Goal: Check status

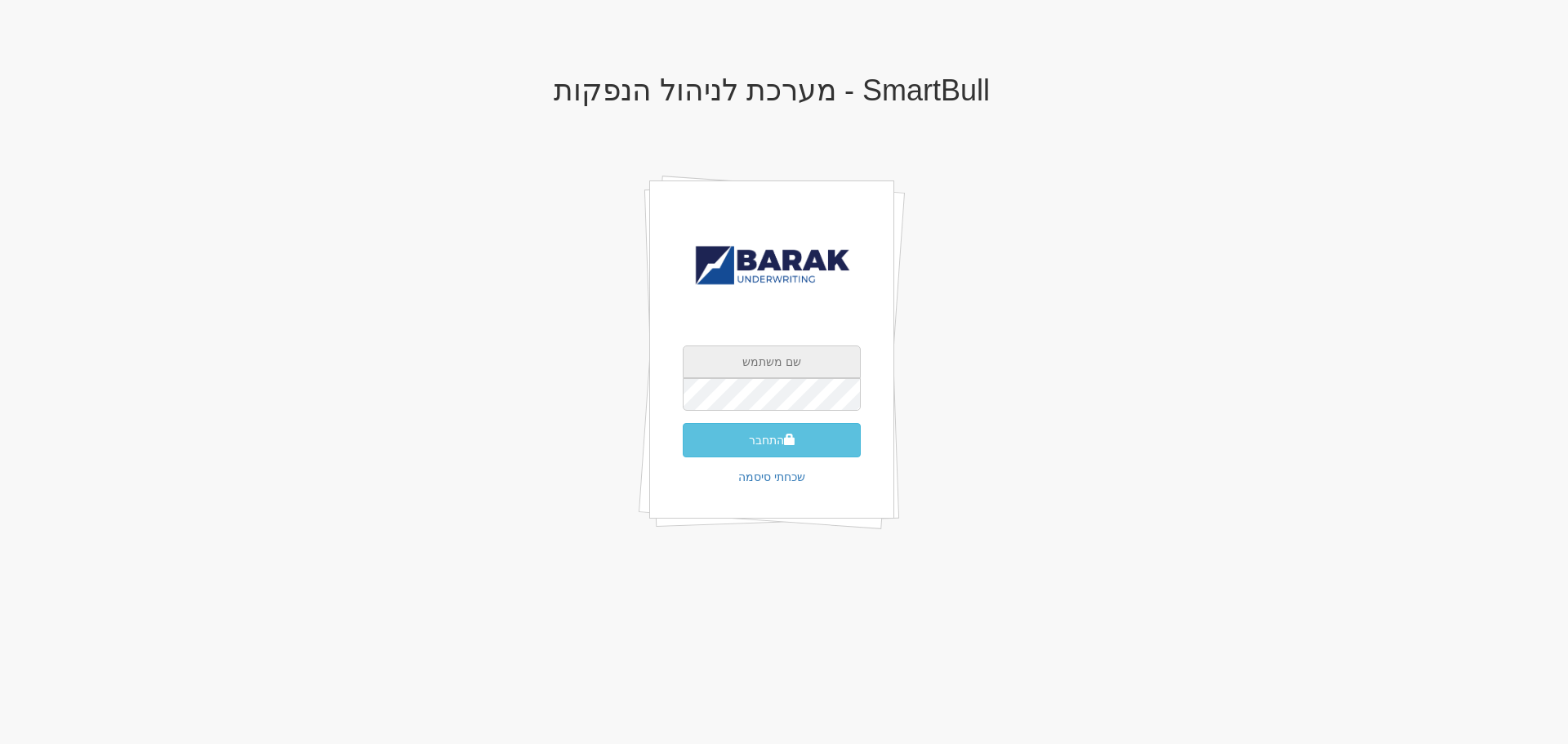
type input "[EMAIL_ADDRESS][DOMAIN_NAME]"
click at [762, 438] on button "התחבר" at bounding box center [771, 439] width 178 height 35
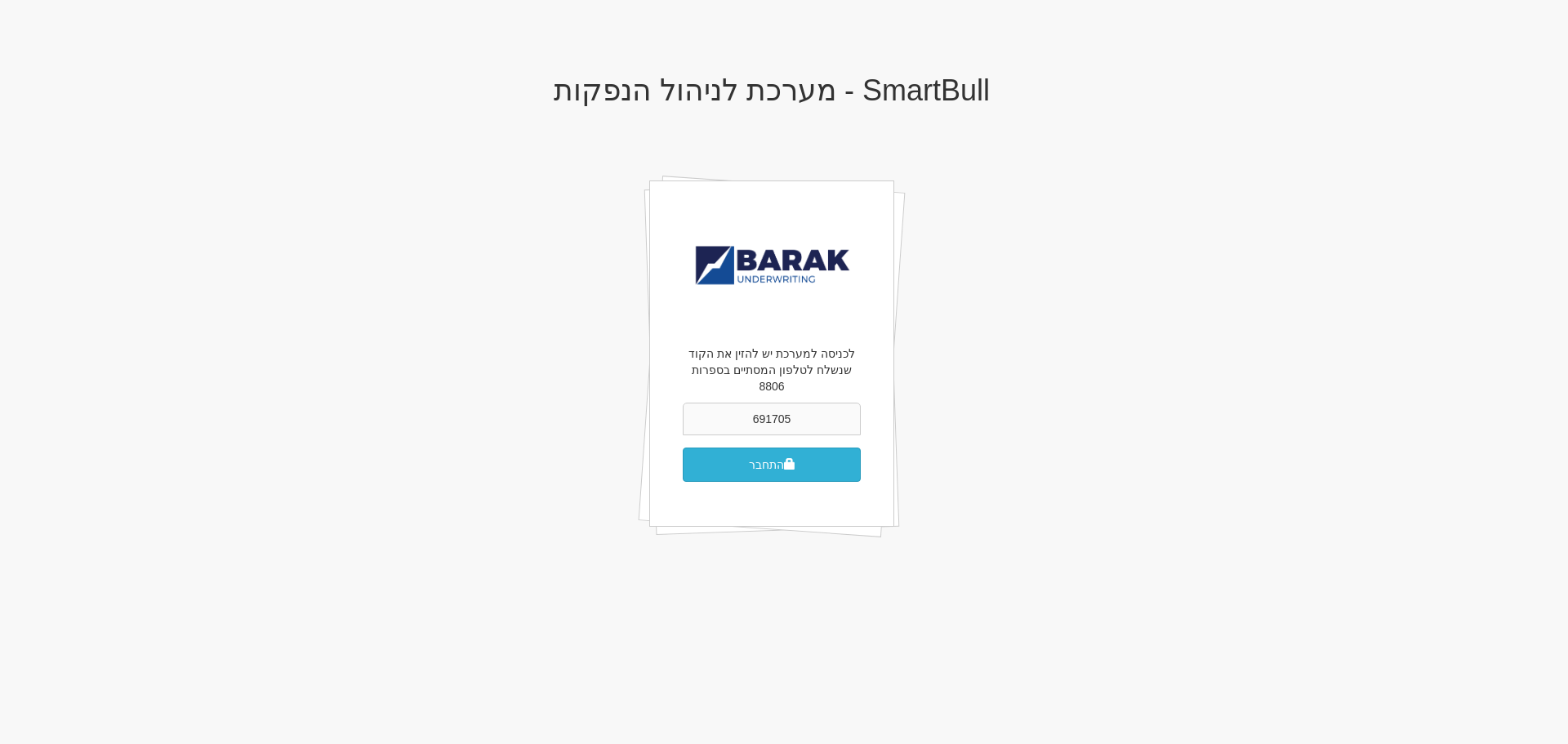
type input "691705"
click at [760, 456] on button "התחבר" at bounding box center [771, 464] width 178 height 35
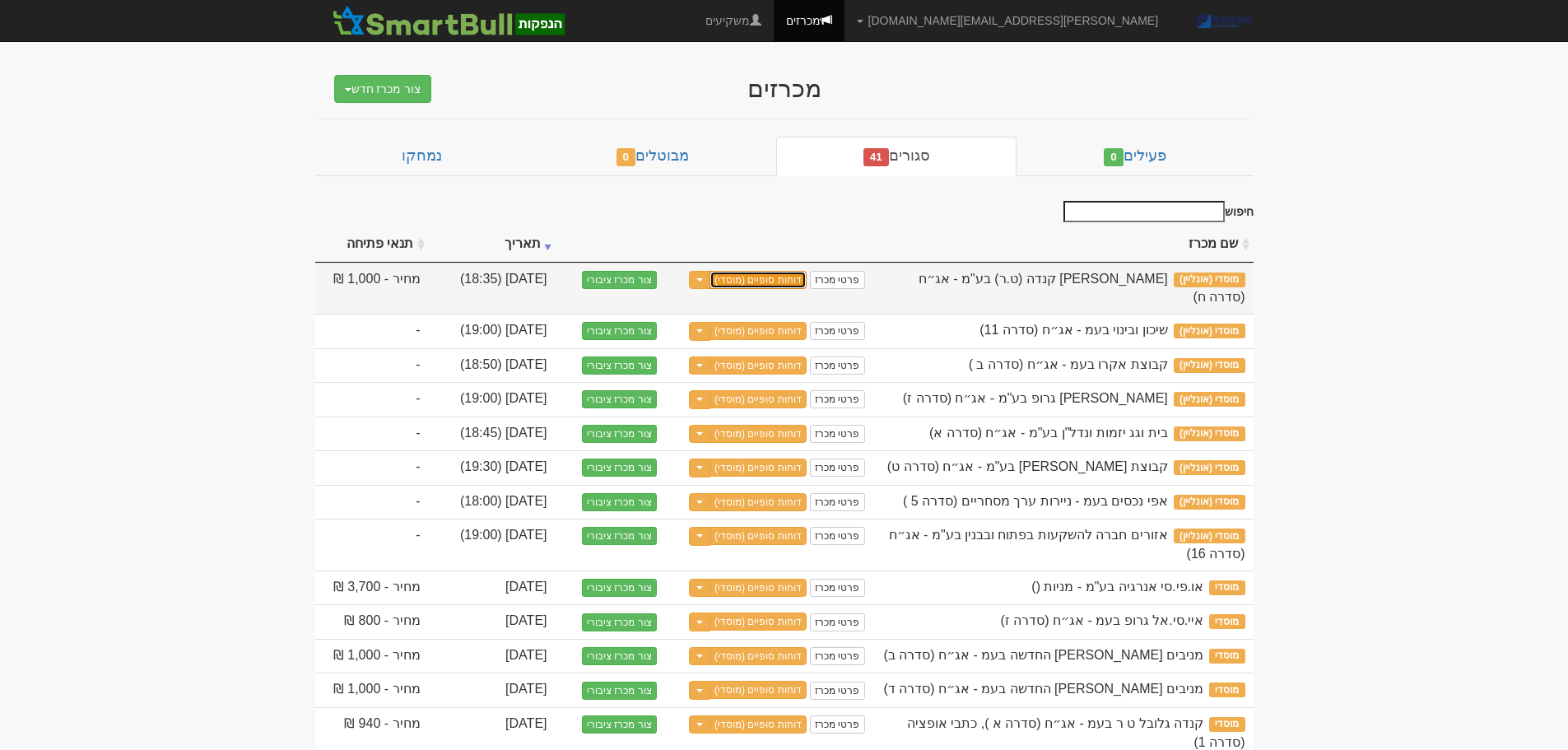
click at [787, 281] on link "דוחות סופיים (מוסדי)" at bounding box center [758, 280] width 97 height 18
